Goal: Task Accomplishment & Management: Use online tool/utility

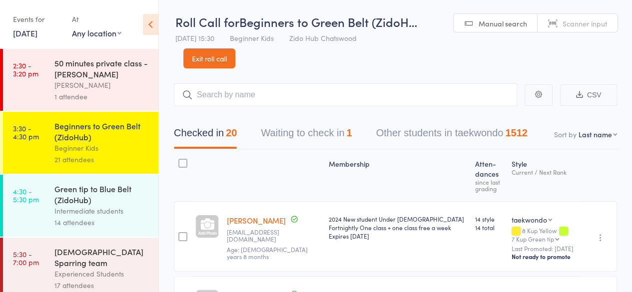
click at [71, 222] on div "14 attendees" at bounding box center [101, 222] width 95 height 11
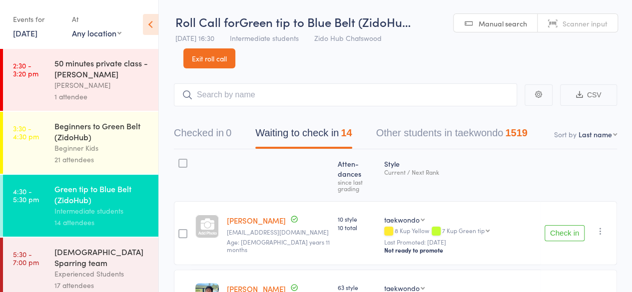
click at [492, 174] on div "Style Current / Next Rank" at bounding box center [460, 175] width 160 height 43
click at [573, 229] on button "Check in" at bounding box center [565, 233] width 40 height 16
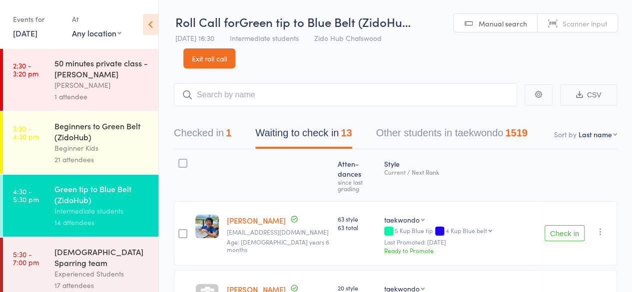
click at [566, 225] on button "Check in" at bounding box center [565, 233] width 40 height 16
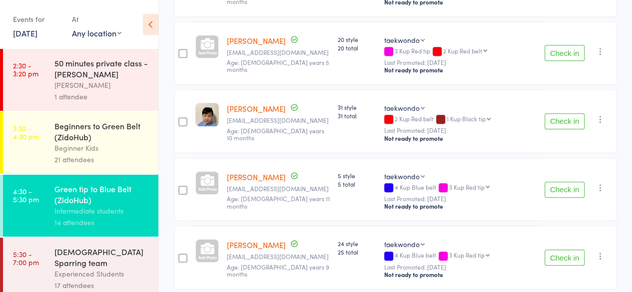
scroll to position [250, 0]
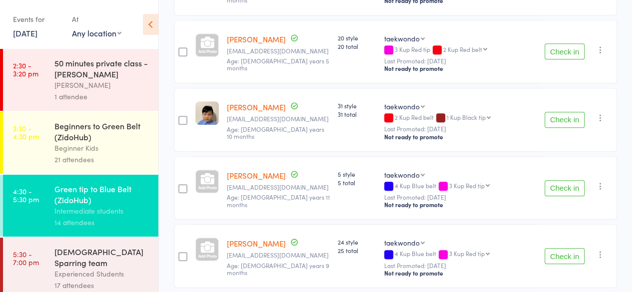
click at [552, 180] on button "Check in" at bounding box center [565, 188] width 40 height 16
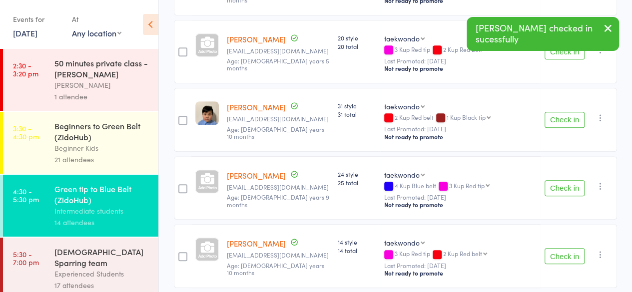
click at [552, 180] on button "Check in" at bounding box center [565, 188] width 40 height 16
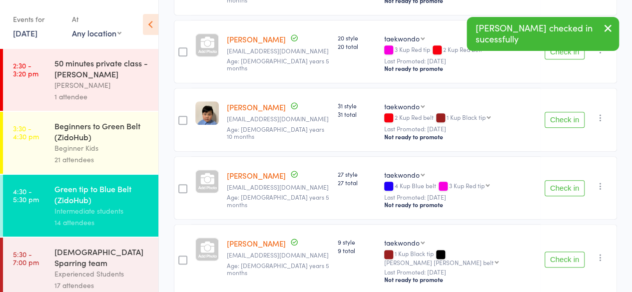
click at [552, 180] on button "Check in" at bounding box center [565, 188] width 40 height 16
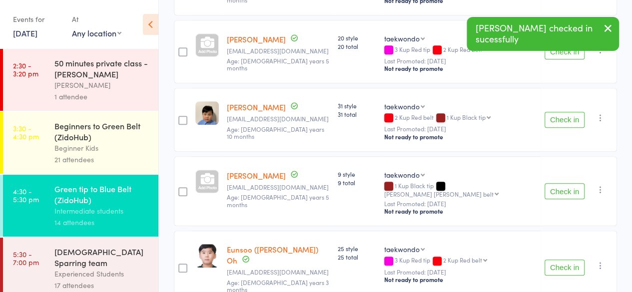
click at [553, 183] on button "Check in" at bounding box center [565, 191] width 40 height 16
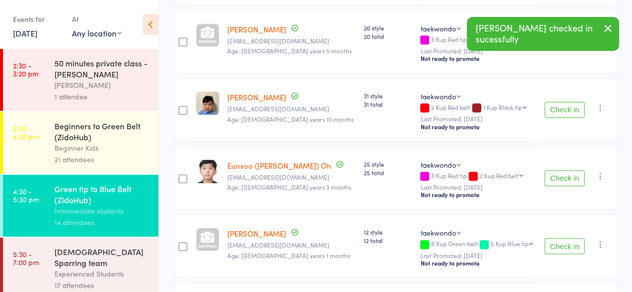
click at [553, 176] on button "Check in" at bounding box center [565, 178] width 40 height 16
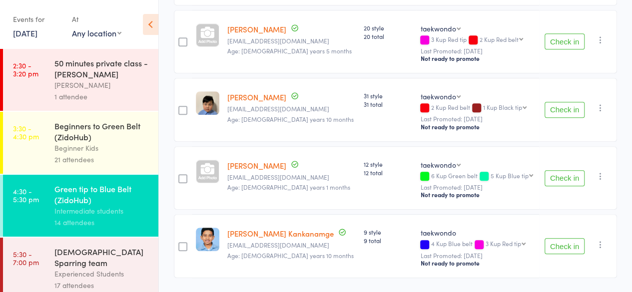
click at [574, 246] on button "Check in" at bounding box center [565, 246] width 40 height 16
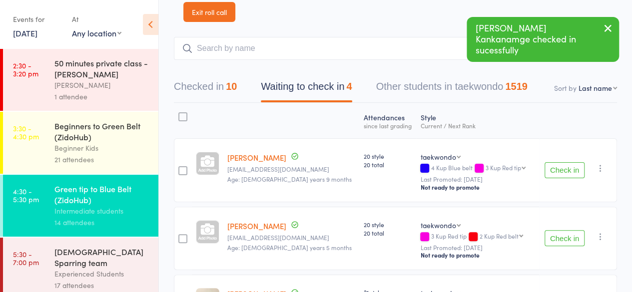
scroll to position [0, 0]
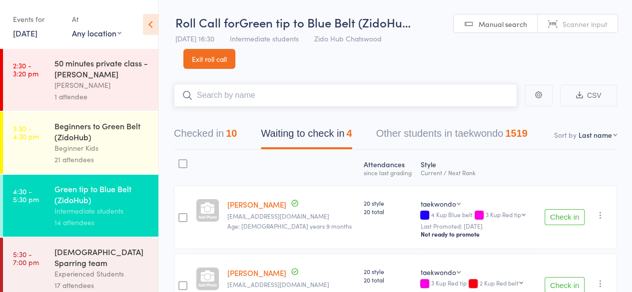
click at [377, 97] on input "search" at bounding box center [345, 95] width 343 height 23
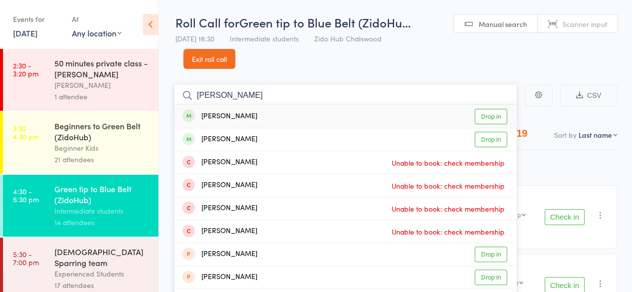
type input "[PERSON_NAME]"
click at [482, 111] on link "Drop in" at bounding box center [491, 116] width 32 height 15
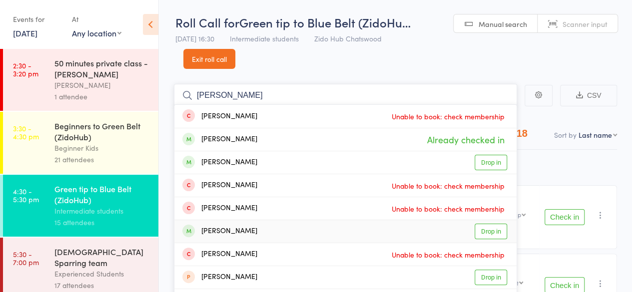
type input "[PERSON_NAME]"
click at [483, 231] on link "Drop in" at bounding box center [491, 231] width 32 height 15
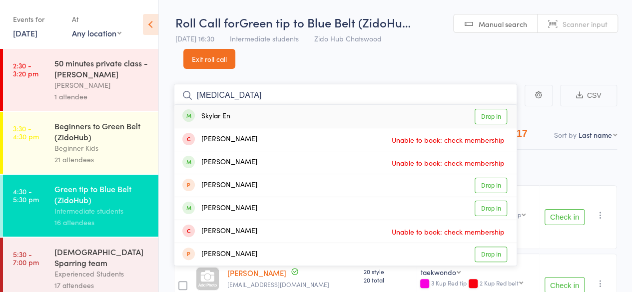
type input "[MEDICAL_DATA]"
click at [501, 118] on link "Drop in" at bounding box center [491, 116] width 32 height 15
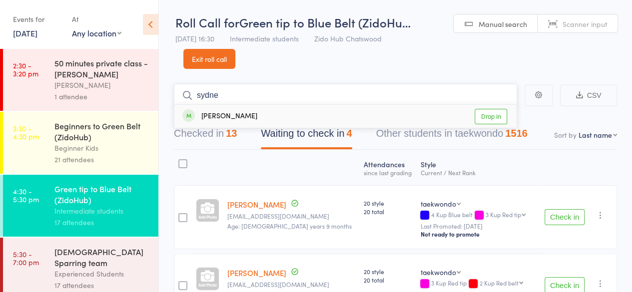
type input "sydne"
click at [501, 118] on link "Drop in" at bounding box center [491, 116] width 32 height 15
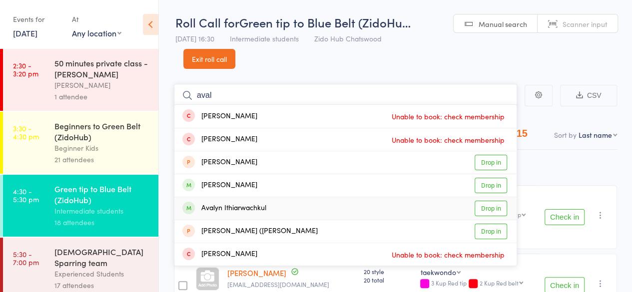
type input "aval"
click at [491, 202] on link "Drop in" at bounding box center [491, 208] width 32 height 15
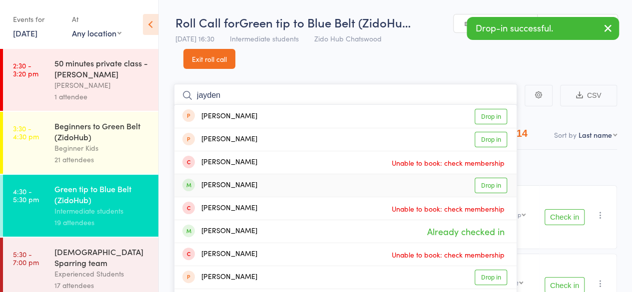
type input "jayden"
click at [495, 190] on link "Drop in" at bounding box center [491, 185] width 32 height 15
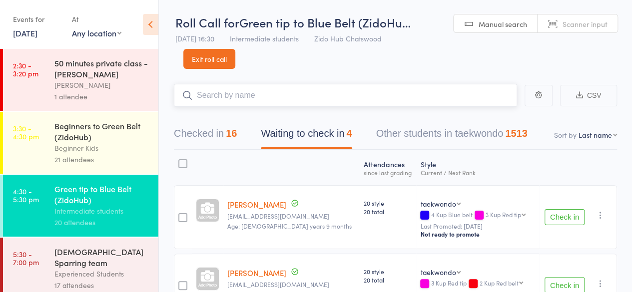
click at [494, 95] on input "search" at bounding box center [345, 95] width 343 height 23
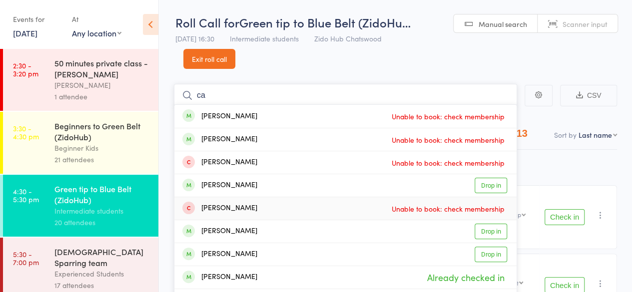
type input "c"
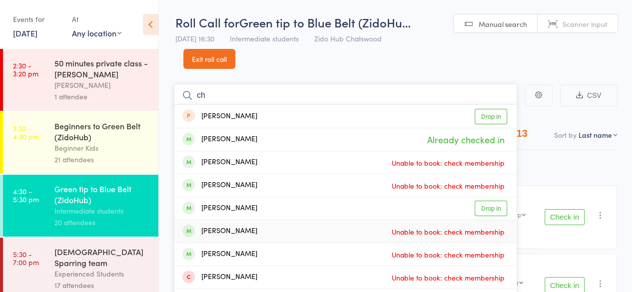
type input "c"
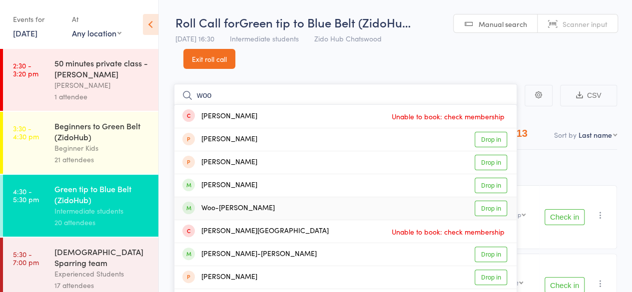
type input "woo"
click at [498, 207] on link "Drop in" at bounding box center [491, 208] width 32 height 15
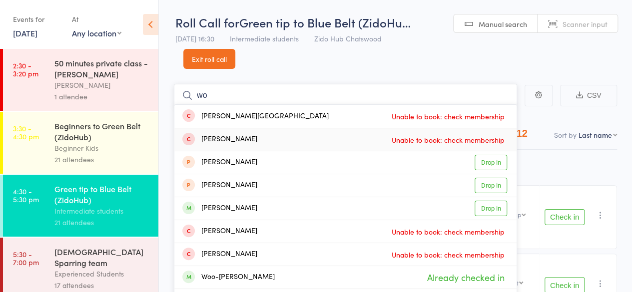
type input "w"
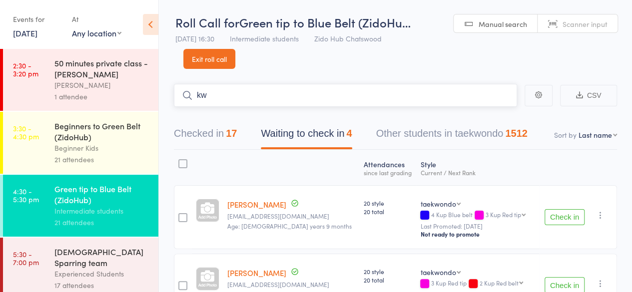
type input "k"
click at [121, 162] on div "21 attendees" at bounding box center [101, 159] width 95 height 11
click at [122, 153] on div "Beginner Kids" at bounding box center [101, 147] width 95 height 11
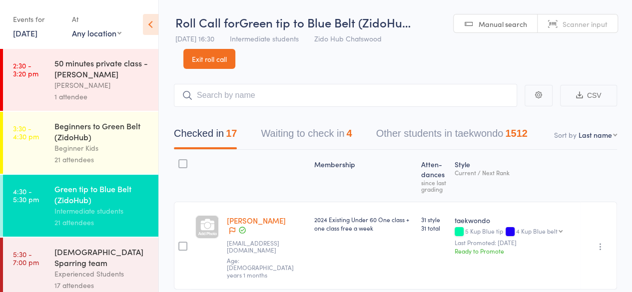
drag, startPoint x: 0, startPoint y: 0, endPoint x: 210, endPoint y: 97, distance: 231.7
click at [210, 97] on input "search" at bounding box center [345, 95] width 343 height 23
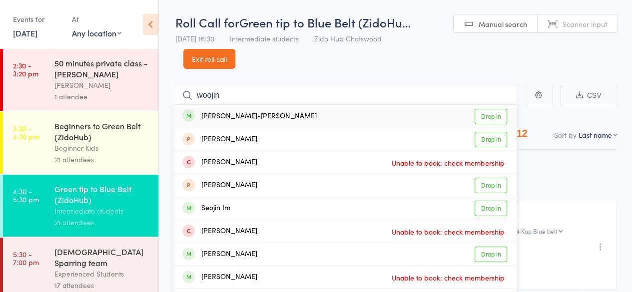
type input "woojin"
click at [484, 121] on link "Drop in" at bounding box center [491, 116] width 32 height 15
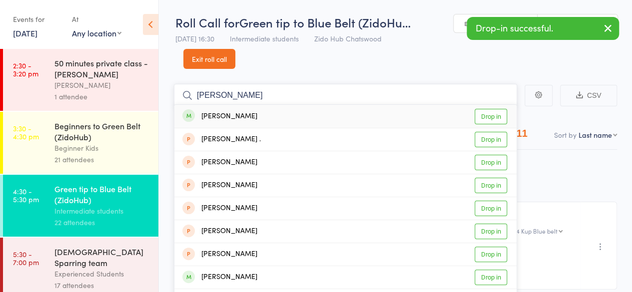
type input "alisa"
click at [484, 121] on link "Drop in" at bounding box center [491, 116] width 32 height 15
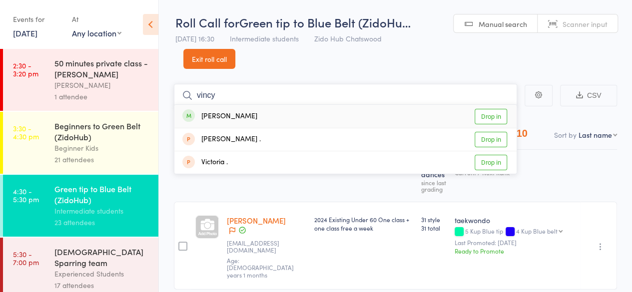
type input "vincy"
click at [482, 118] on link "Drop in" at bounding box center [491, 116] width 32 height 15
